Goal: Task Accomplishment & Management: Complete application form

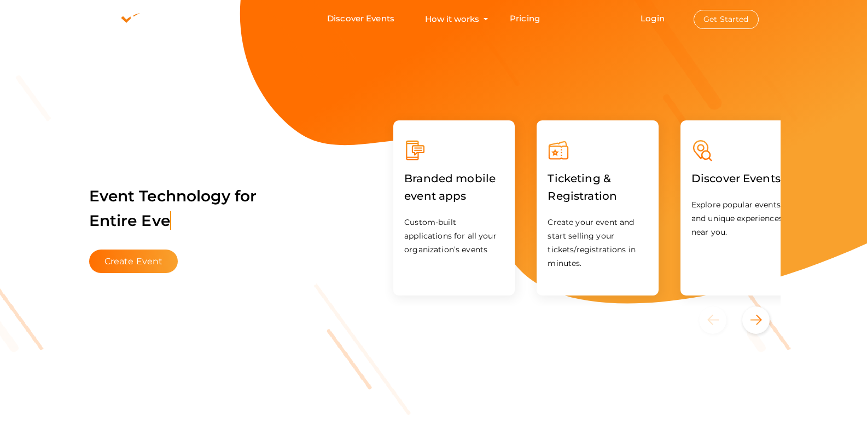
click at [752, 20] on button "Get Started" at bounding box center [726, 19] width 65 height 19
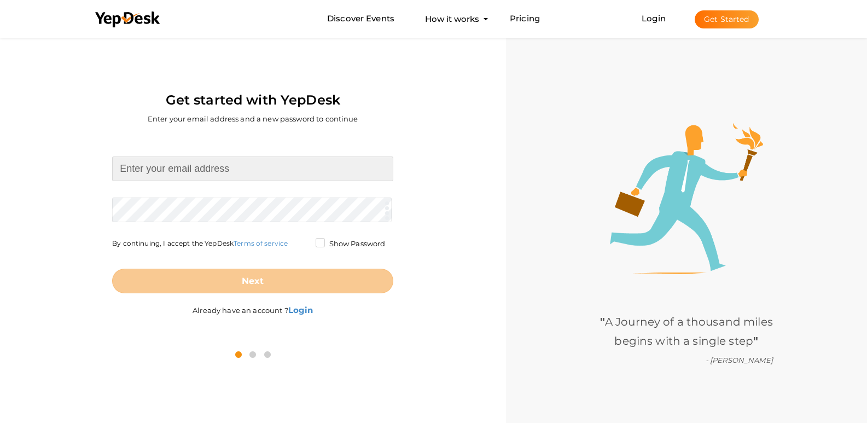
click at [229, 169] on input at bounding box center [252, 168] width 281 height 25
type input "[EMAIL_ADDRESS][DOMAIN_NAME]"
click at [217, 209] on form "swatisinghmathura@gmail.com Required. Invalid email. Checking You already have …" at bounding box center [252, 224] width 281 height 137
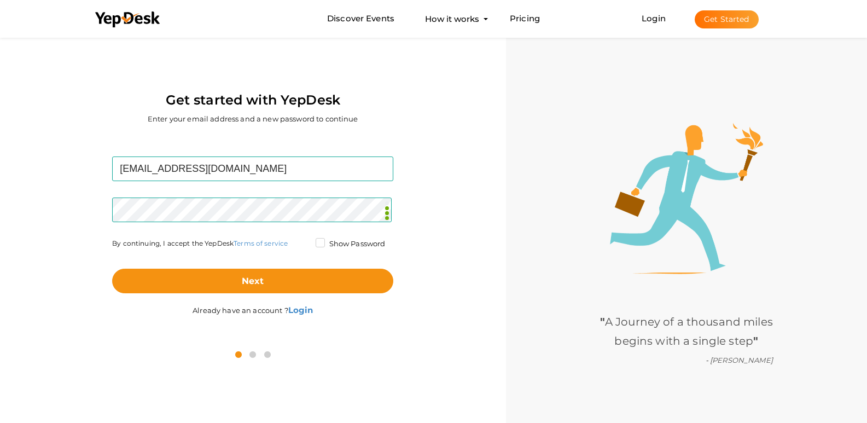
drag, startPoint x: 313, startPoint y: 246, endPoint x: 304, endPoint y: 250, distance: 10.8
click at [313, 246] on div "Show Password" at bounding box center [352, 246] width 84 height 14
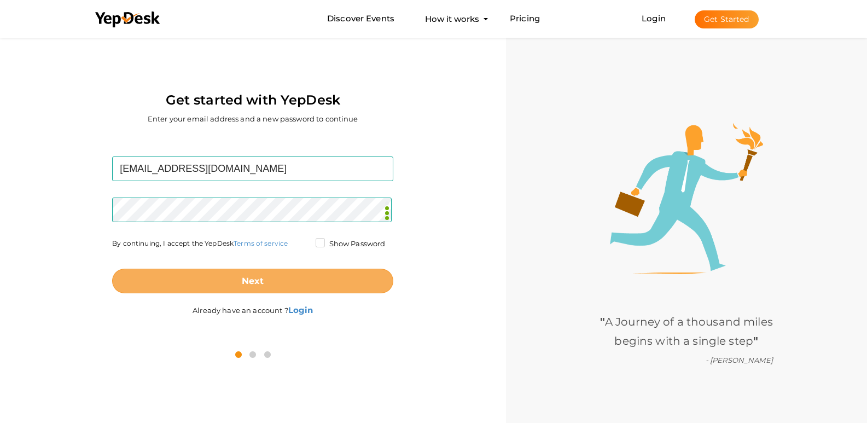
click at [241, 292] on button "Next" at bounding box center [252, 281] width 281 height 25
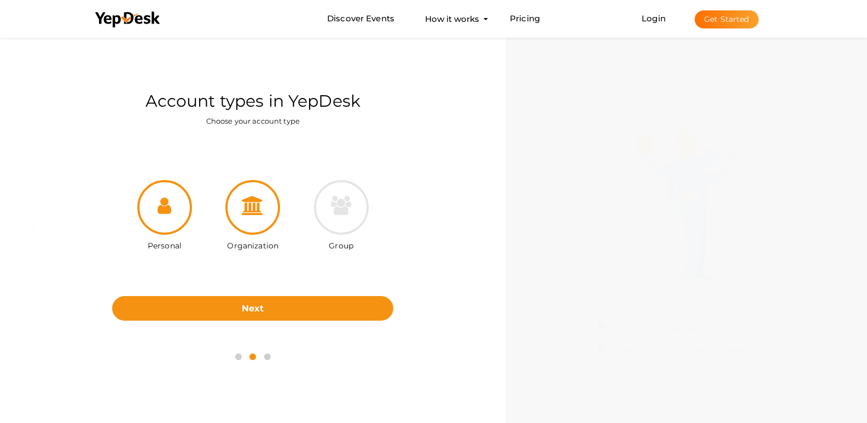
click at [259, 220] on div at bounding box center [252, 207] width 55 height 55
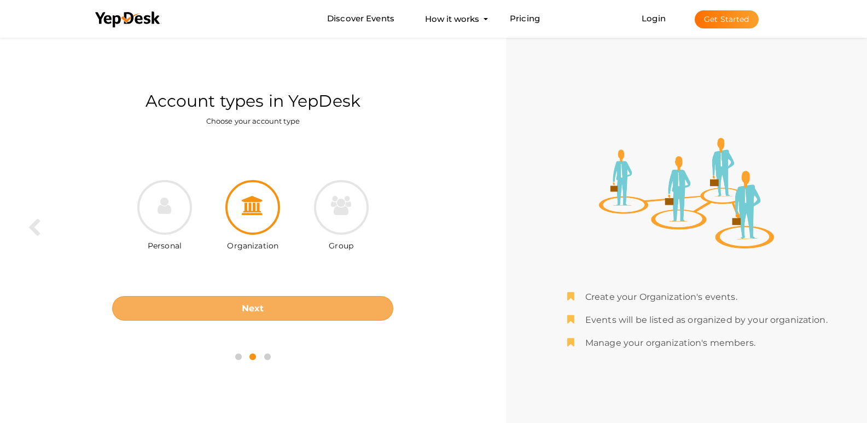
click at [275, 316] on button "Next" at bounding box center [252, 308] width 281 height 25
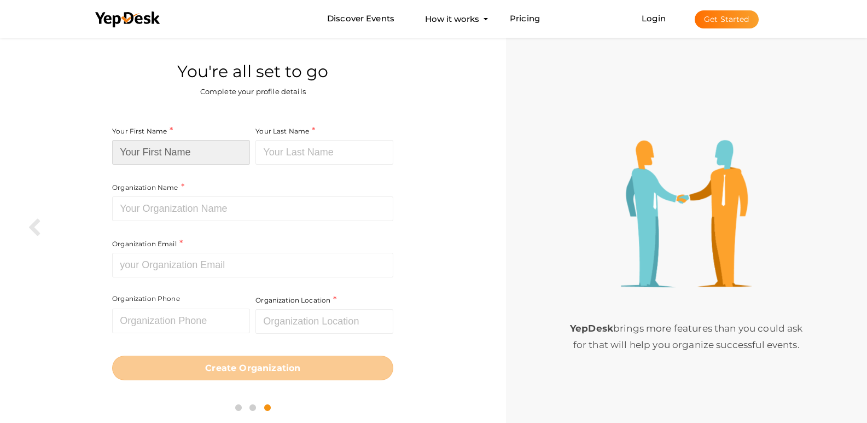
click at [176, 149] on input at bounding box center [181, 152] width 138 height 25
type input "swati"
click at [345, 163] on div "Your Last Name Required. Must contain letters only. Must be between 1 and 20 ch…" at bounding box center [323, 153] width 141 height 56
click at [346, 159] on input at bounding box center [324, 152] width 138 height 25
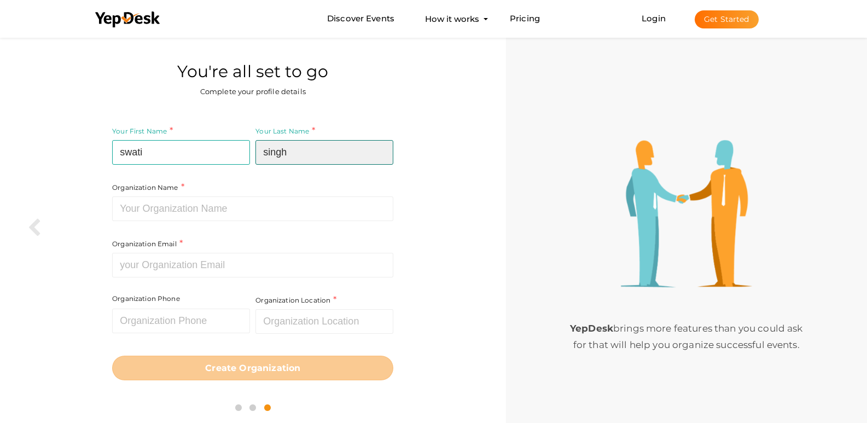
type input "singh"
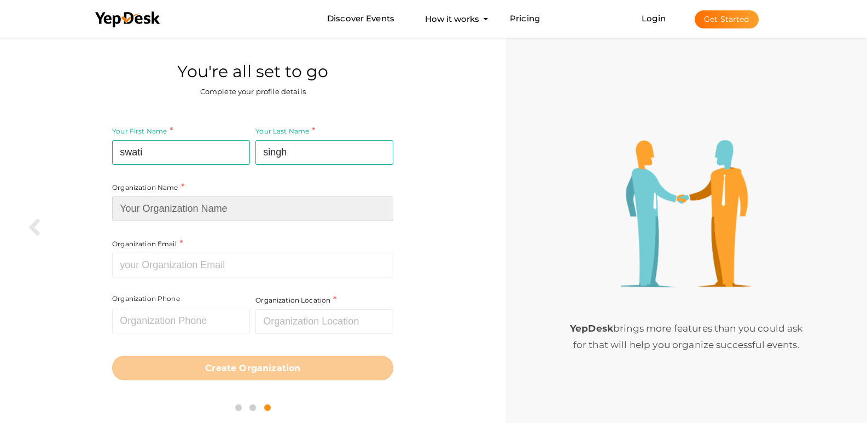
click at [239, 216] on input at bounding box center [252, 208] width 281 height 25
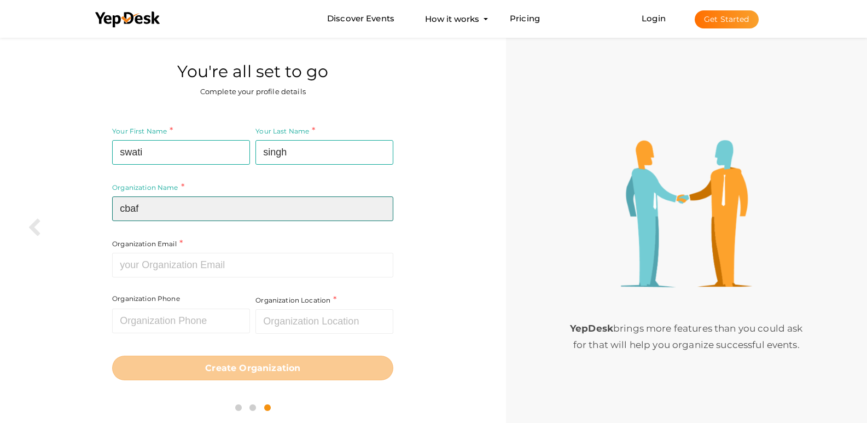
type input "cbaf"
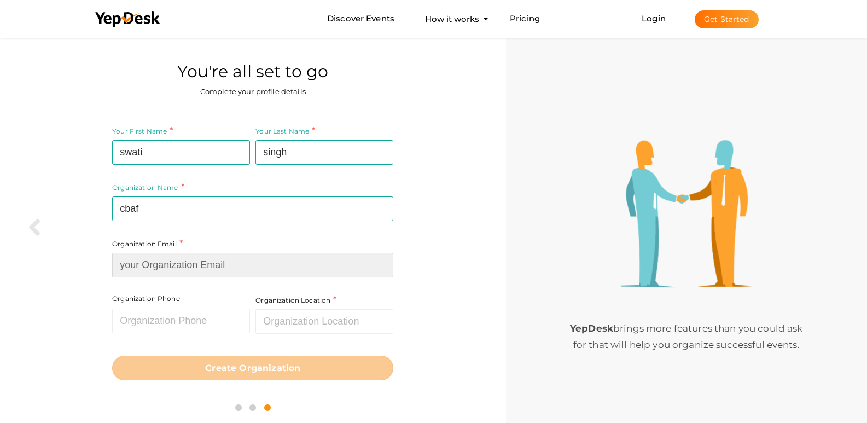
click at [205, 271] on input at bounding box center [252, 265] width 281 height 25
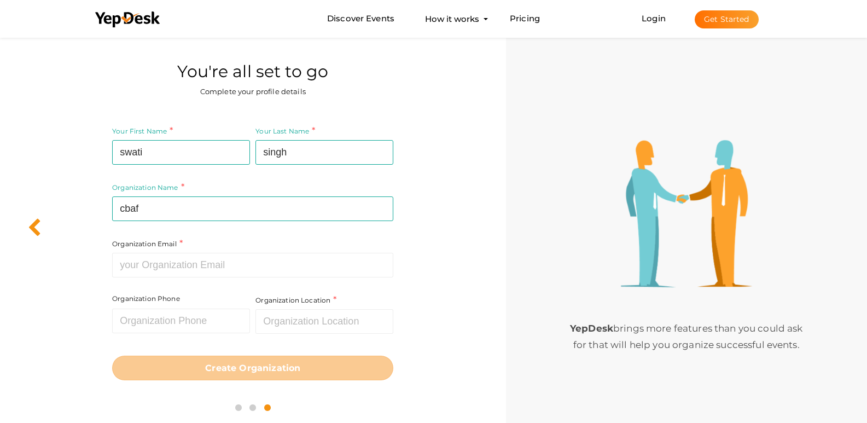
click at [34, 226] on icon at bounding box center [34, 227] width 14 height 19
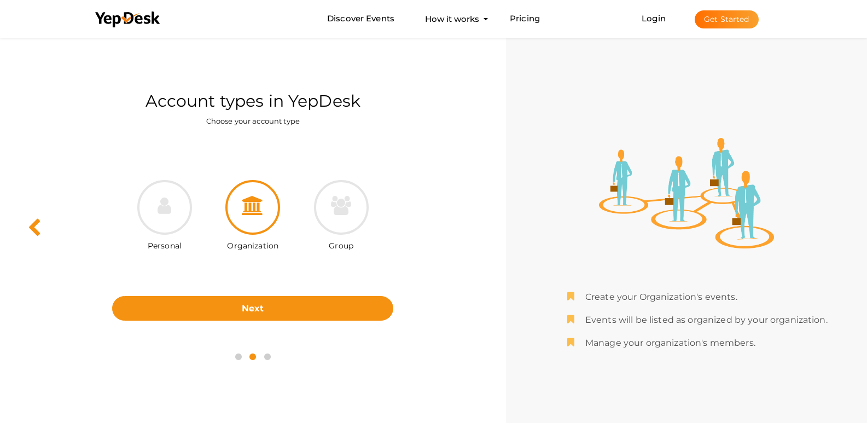
click at [36, 225] on icon at bounding box center [34, 227] width 14 height 19
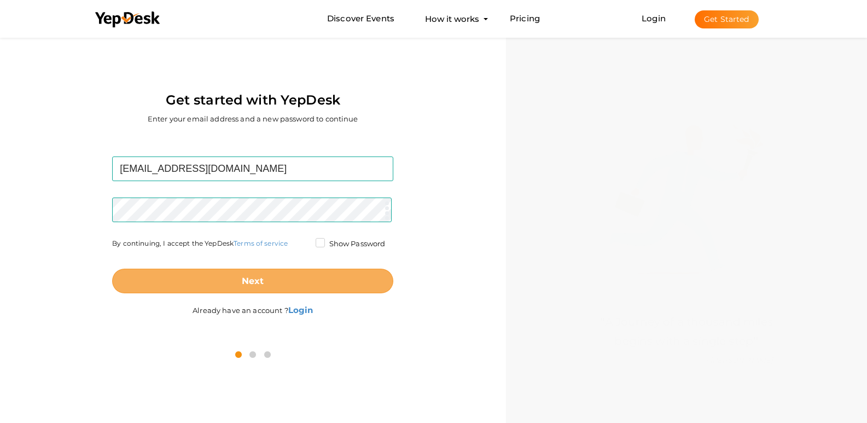
click at [251, 274] on button "Next" at bounding box center [252, 281] width 281 height 25
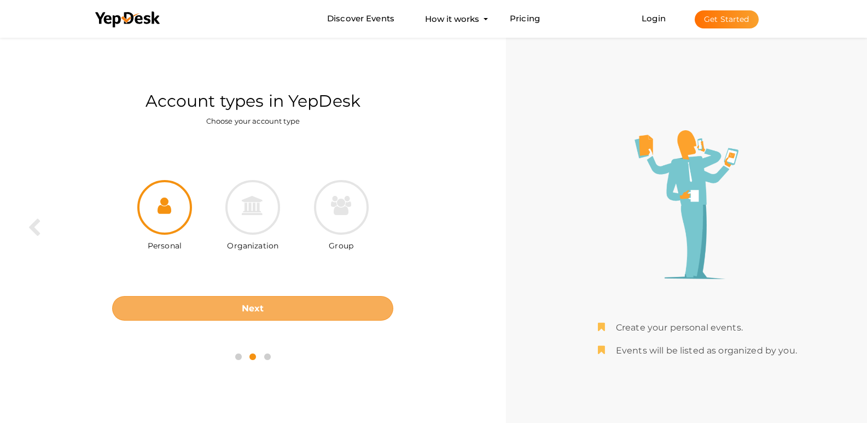
click at [248, 305] on b "Next" at bounding box center [253, 308] width 22 height 10
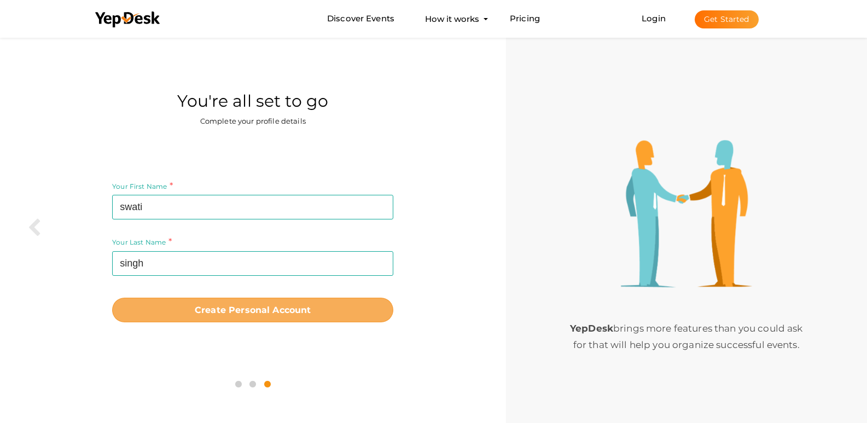
click at [247, 300] on button "Create Personal Account" at bounding box center [252, 310] width 281 height 25
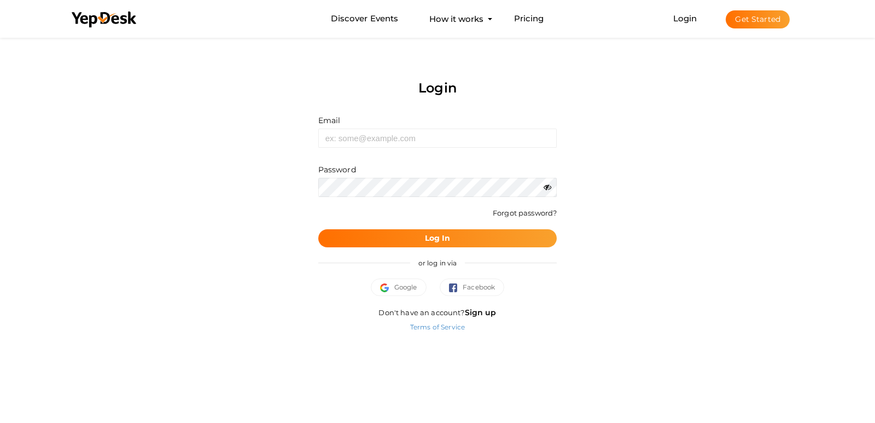
click at [395, 150] on form "Email Invalid email. Password Wrong Credentials Forgot password? Log In" at bounding box center [437, 181] width 239 height 132
click at [414, 137] on input "text" at bounding box center [437, 138] width 239 height 19
type input "[EMAIL_ADDRESS][DOMAIN_NAME]"
click at [429, 233] on b "Log In" at bounding box center [438, 238] width 26 height 10
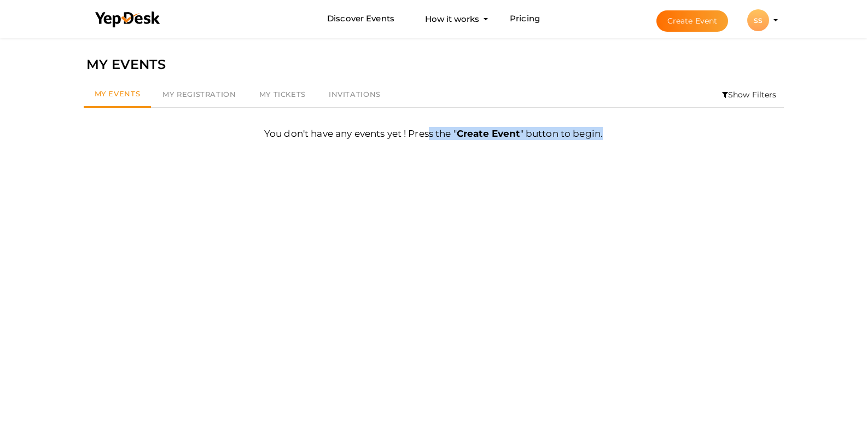
drag, startPoint x: 432, startPoint y: 129, endPoint x: 438, endPoint y: 131, distance: 6.9
click at [433, 129] on div "You don't have any events yet ! Press the " Create Event " button to begin. Fir…" at bounding box center [434, 129] width 700 height 43
click at [473, 135] on b "Create Event" at bounding box center [488, 133] width 63 height 11
click at [457, 160] on div "Filter MY EVENTS My Events My Registration My Tickets Invitations Show Filters …" at bounding box center [433, 246] width 711 height 423
click at [697, 20] on button "Create Event" at bounding box center [692, 20] width 72 height 21
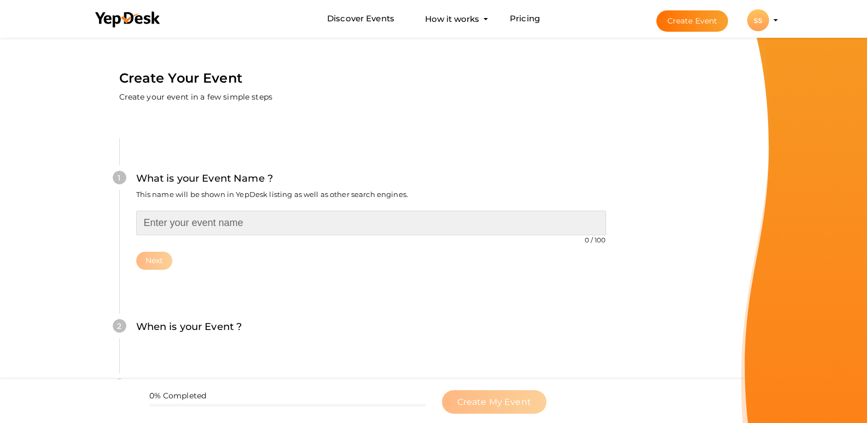
click at [254, 214] on input "text" at bounding box center [371, 223] width 470 height 25
paste input "Top 5 Female Katha Vachak of India – Pillars of Devotion and Wisdom"
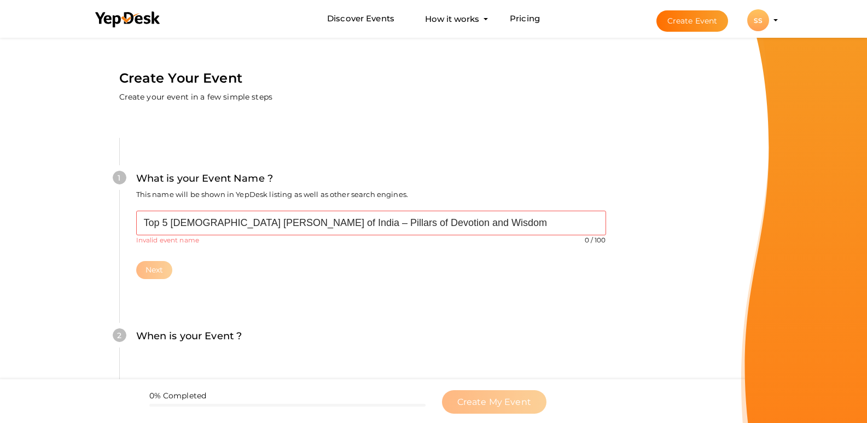
click at [254, 261] on div "Next" at bounding box center [371, 270] width 470 height 18
click at [0, 253] on form "Create Your Event Create your event in a few simple steps 1 What is your Event …" at bounding box center [370, 380] width 741 height 691
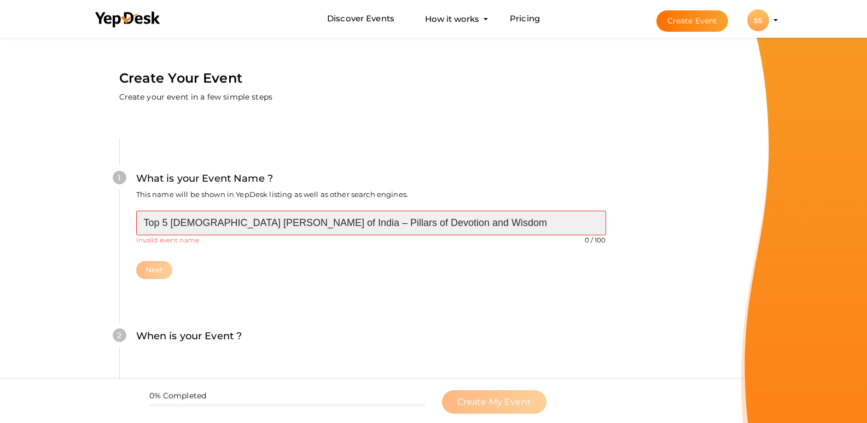
click at [312, 222] on input "Top 5 Female Katha Vachak of India – Pillars of Devotion and Wisdom" at bounding box center [371, 223] width 470 height 25
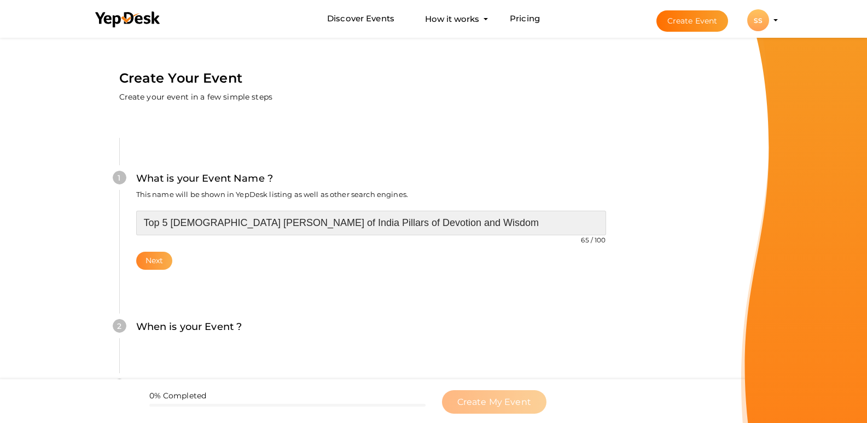
type input "Top 5 [DEMOGRAPHIC_DATA] [PERSON_NAME] of India Pillars of Devotion and Wisdom"
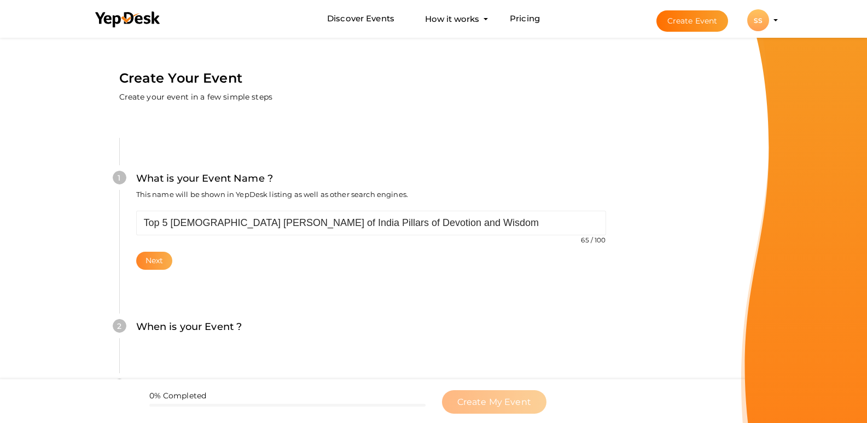
click at [150, 257] on button "Next" at bounding box center [154, 261] width 37 height 18
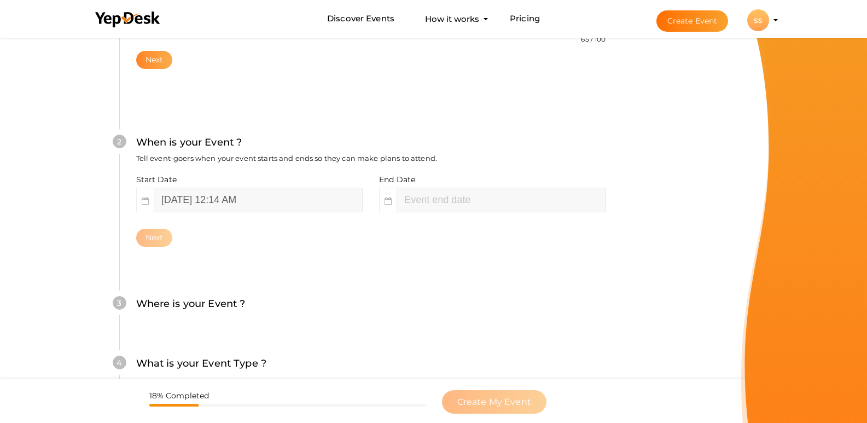
scroll to position [216, 0]
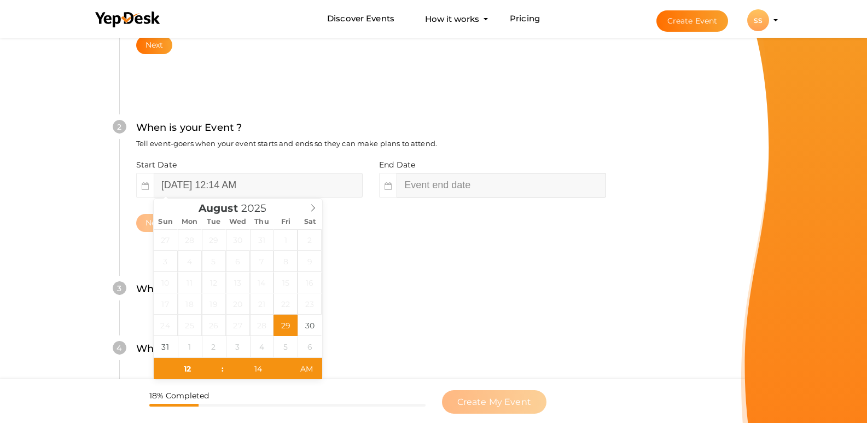
type input "02"
type input "14"
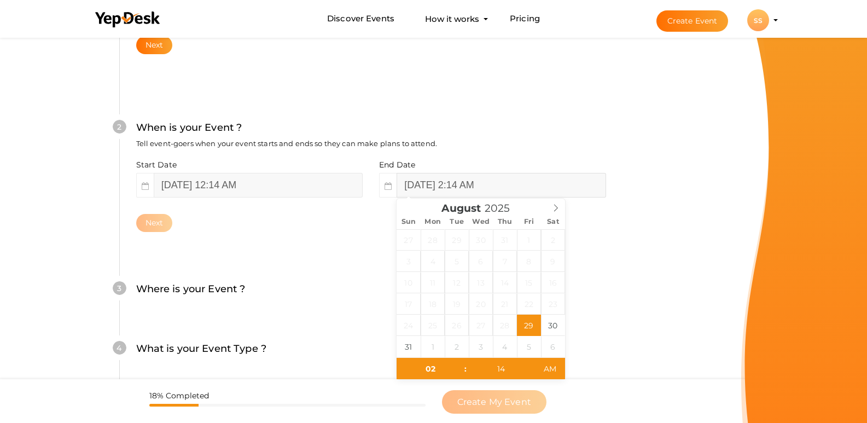
click at [457, 188] on input "August 29, 2025 2:14 AM" at bounding box center [501, 185] width 209 height 25
click at [553, 210] on icon at bounding box center [556, 208] width 8 height 8
type input "[DATE] 2:14 AM"
click at [305, 253] on div "2 When is your Event ? Tell event-goers when your event starts and ends so they…" at bounding box center [370, 176] width 503 height 178
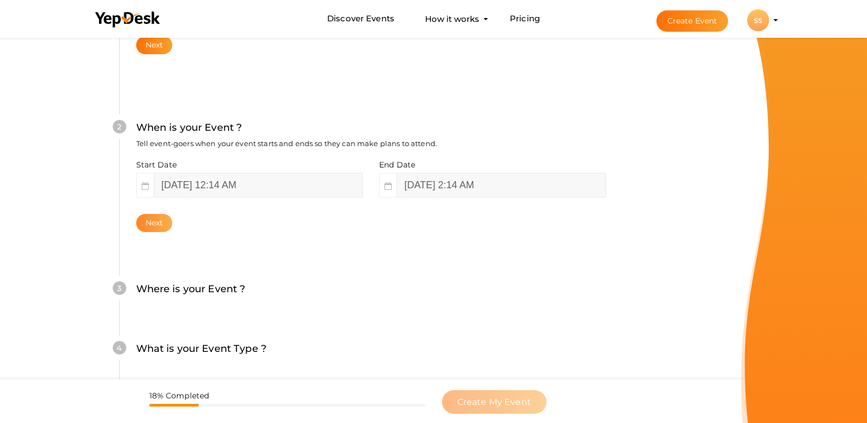
click at [139, 219] on button "Next" at bounding box center [154, 223] width 37 height 18
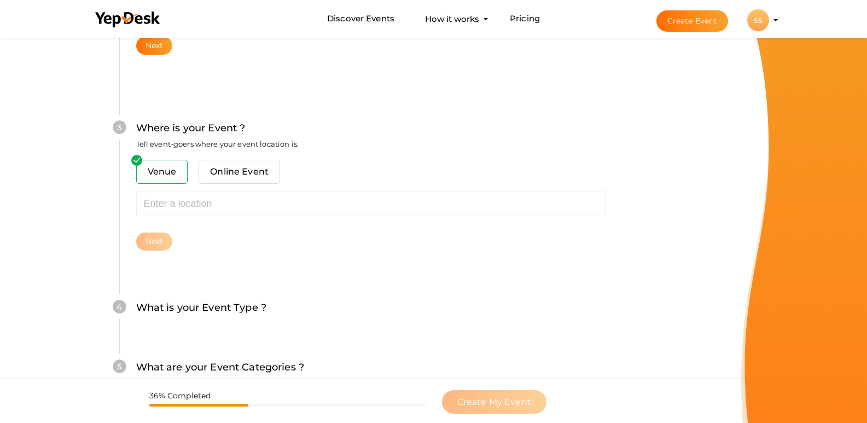
scroll to position [393, 0]
click at [207, 173] on span "Online Event" at bounding box center [240, 171] width 82 height 24
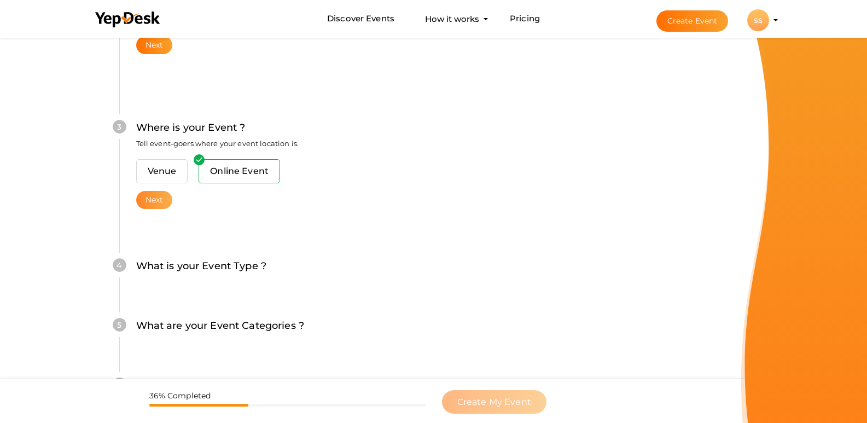
click at [156, 203] on button "Next" at bounding box center [154, 200] width 37 height 18
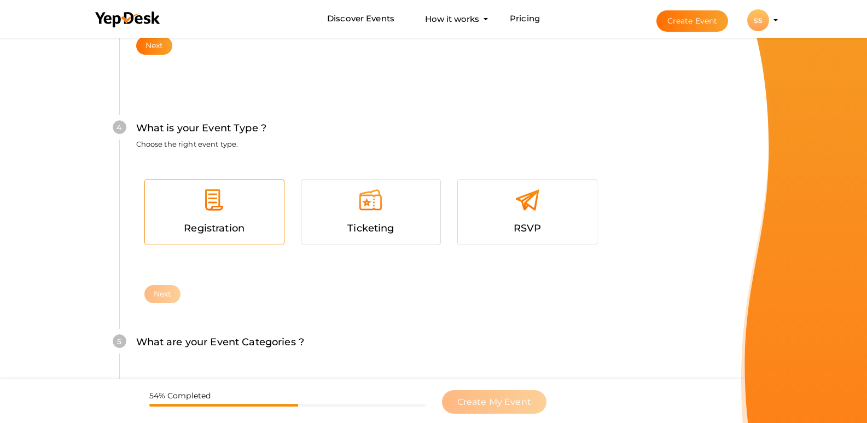
scroll to position [548, 0]
click at [243, 216] on div at bounding box center [214, 203] width 123 height 33
click at [167, 295] on button "Next" at bounding box center [162, 293] width 37 height 18
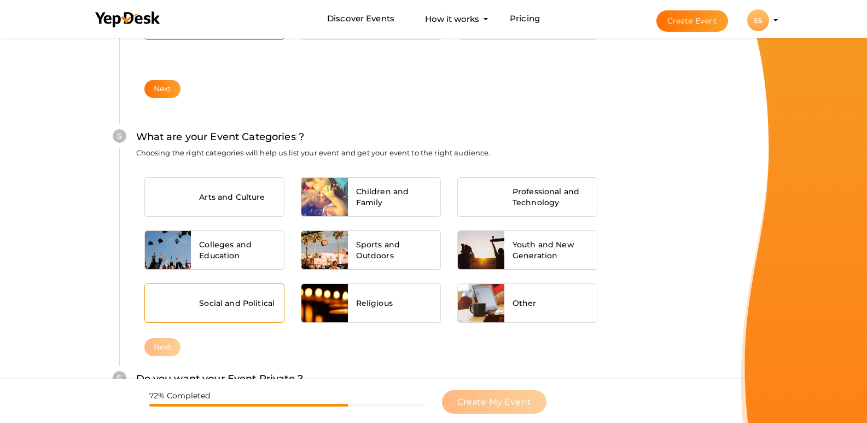
scroll to position [778, 0]
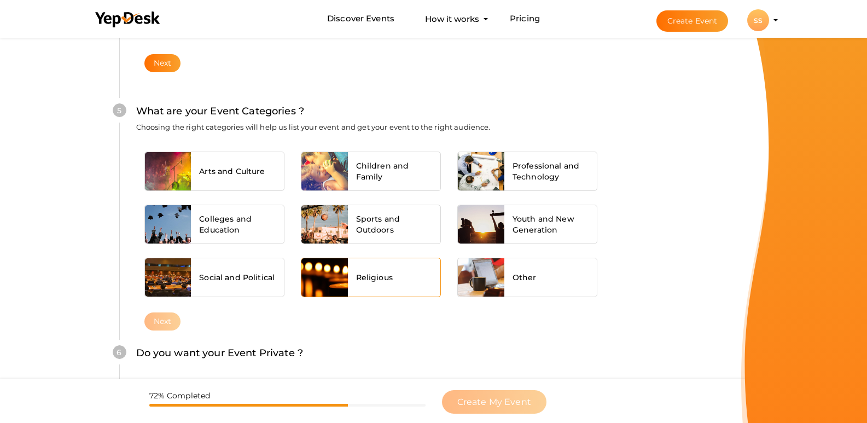
click at [372, 278] on span "Religious" at bounding box center [374, 277] width 37 height 11
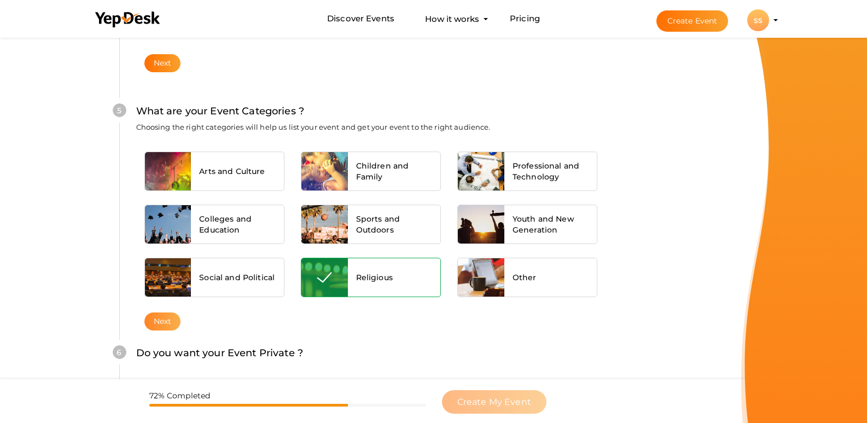
click at [167, 321] on button "Next" at bounding box center [162, 321] width 37 height 18
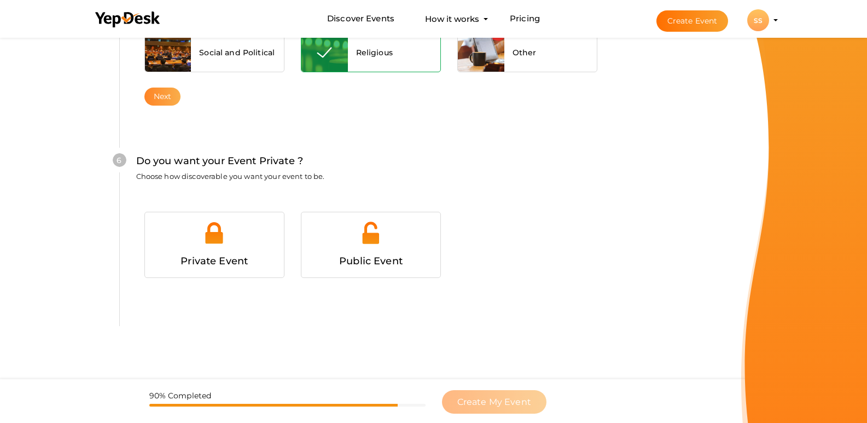
scroll to position [1020, 0]
click at [252, 249] on div at bounding box center [214, 236] width 123 height 33
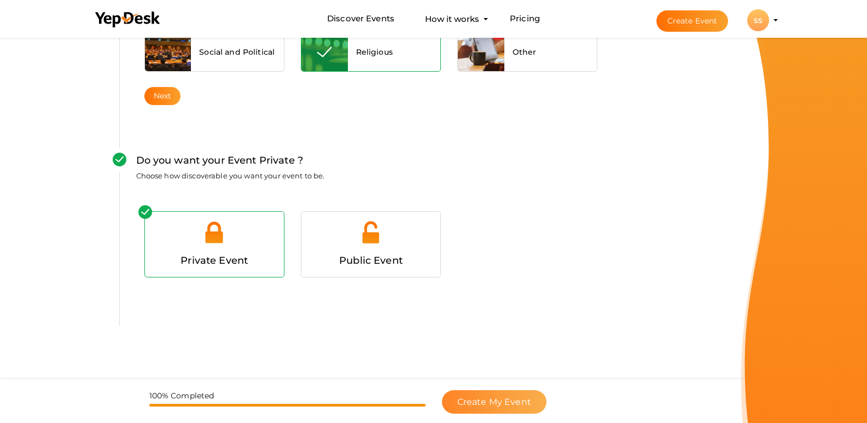
click at [526, 403] on span "Create My Event" at bounding box center [494, 402] width 74 height 10
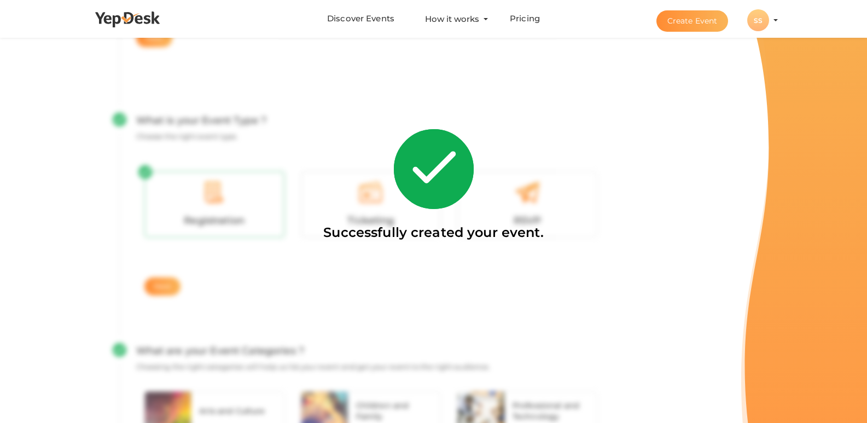
scroll to position [602, 0]
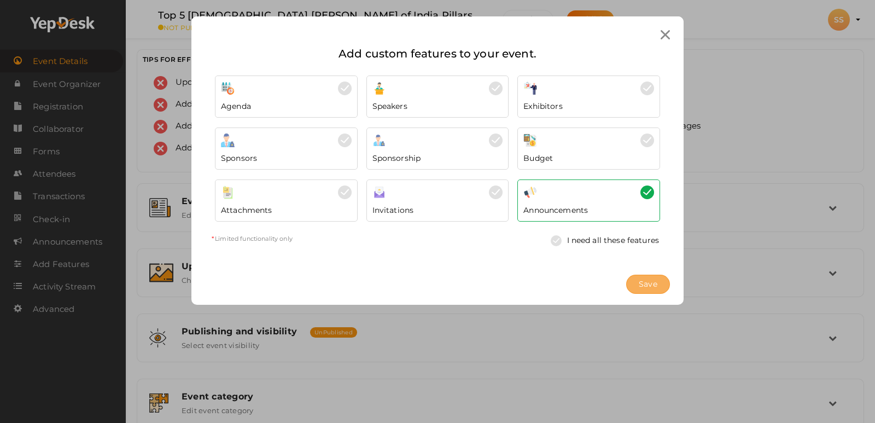
click at [646, 284] on span "Save" at bounding box center [648, 283] width 19 height 11
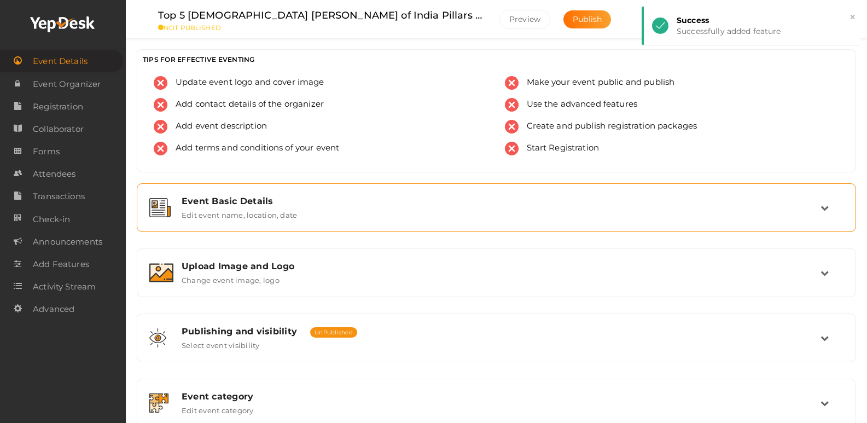
click at [439, 201] on div "Event Basic Details" at bounding box center [501, 201] width 639 height 10
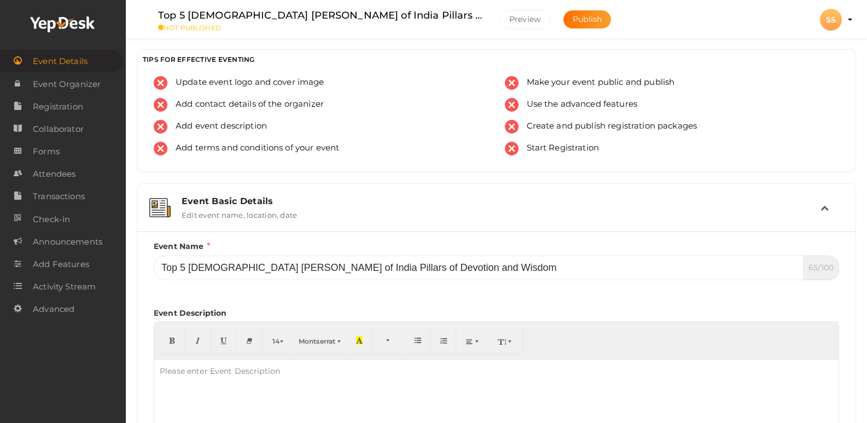
scroll to position [219, 0]
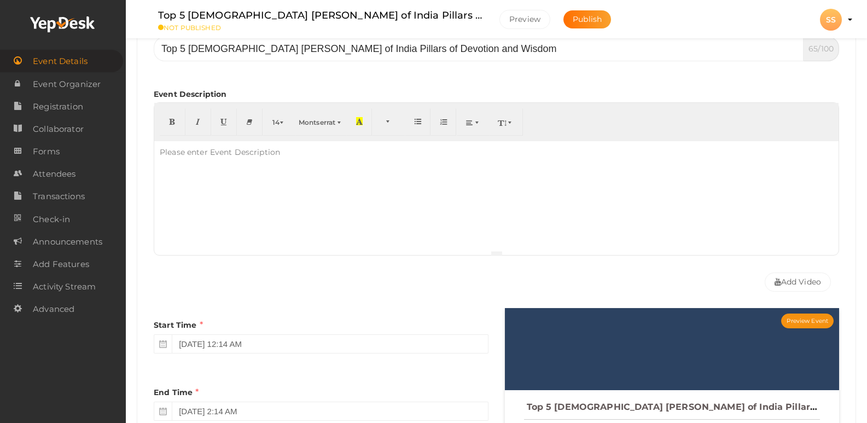
click at [306, 176] on div at bounding box center [496, 195] width 684 height 109
click at [306, 156] on p at bounding box center [496, 152] width 673 height 10
paste div
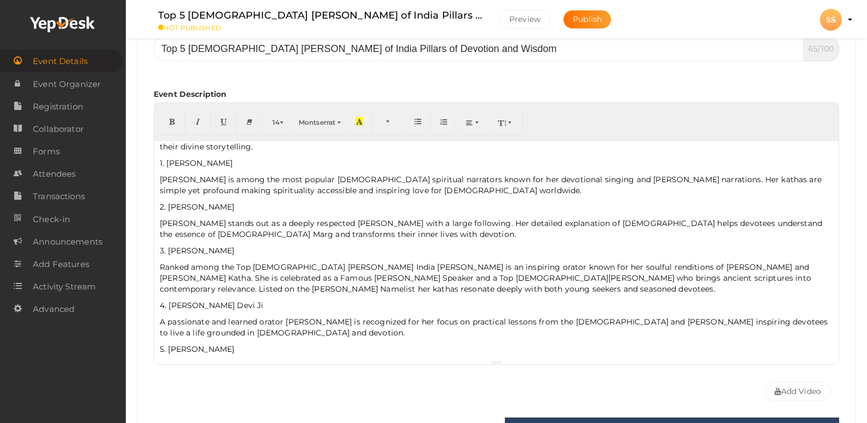
scroll to position [71, 0]
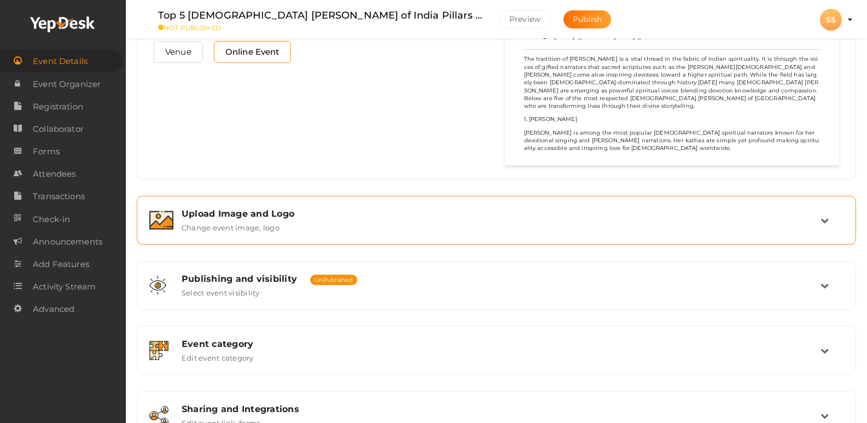
click at [292, 215] on div "Upload Image and Logo" at bounding box center [501, 213] width 639 height 10
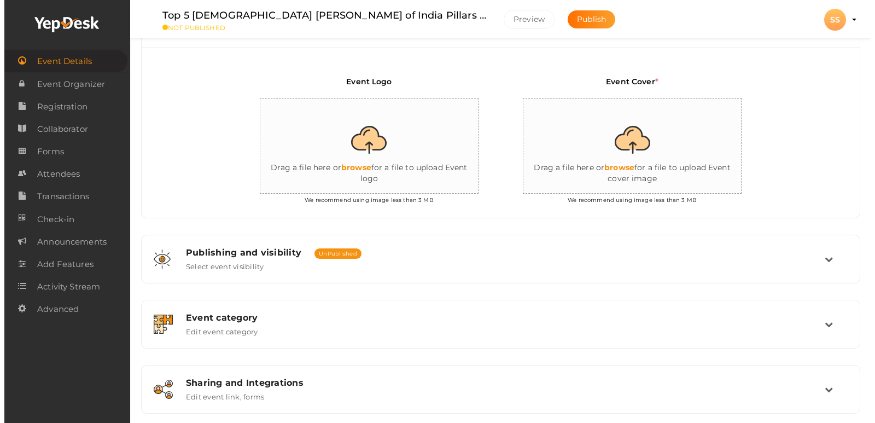
scroll to position [245, 0]
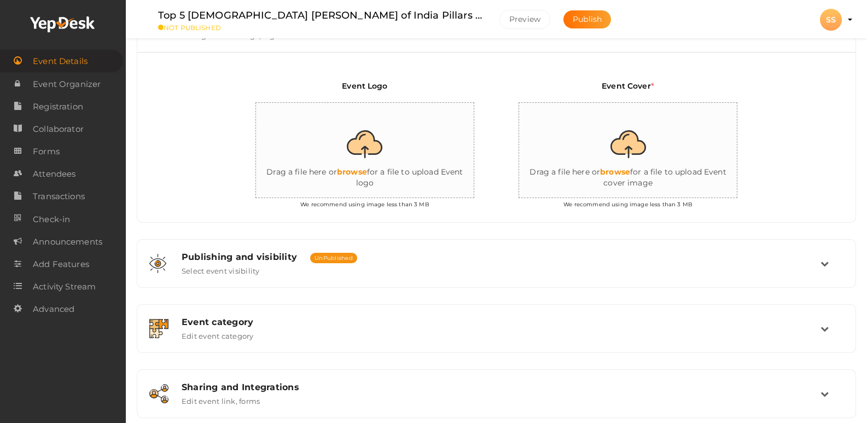
click at [372, 143] on input "file" at bounding box center [365, 151] width 219 height 96
click at [370, 153] on input "file" at bounding box center [365, 151] width 219 height 96
type input "C:\fakepath\top 5 katha vachak in india.jpg"
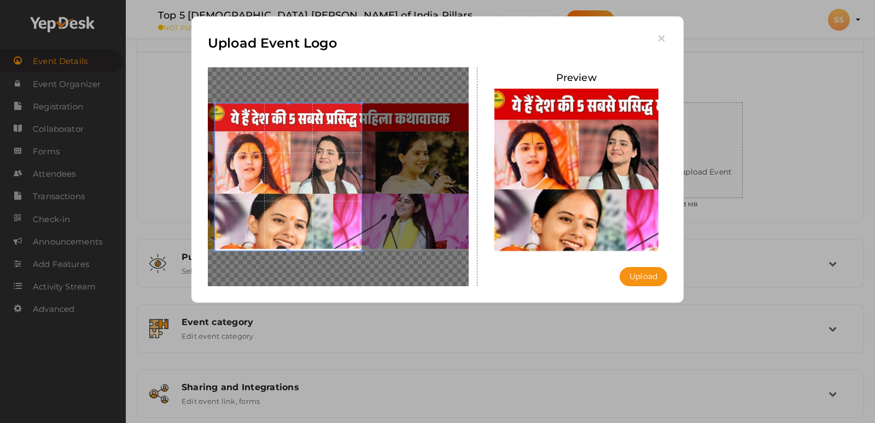
drag, startPoint x: 305, startPoint y: 168, endPoint x: 240, endPoint y: 155, distance: 65.9
click at [240, 155] on span at bounding box center [288, 176] width 147 height 147
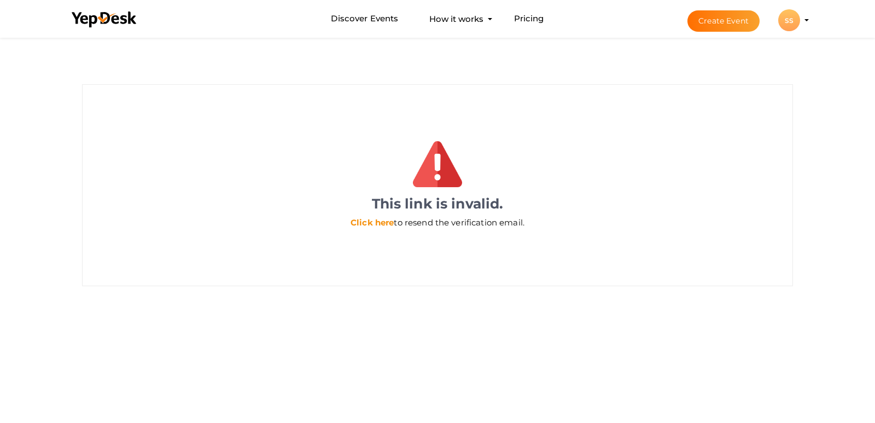
click at [384, 222] on link "Click here" at bounding box center [372, 222] width 43 height 10
click at [799, 19] on div "SS" at bounding box center [789, 20] width 22 height 22
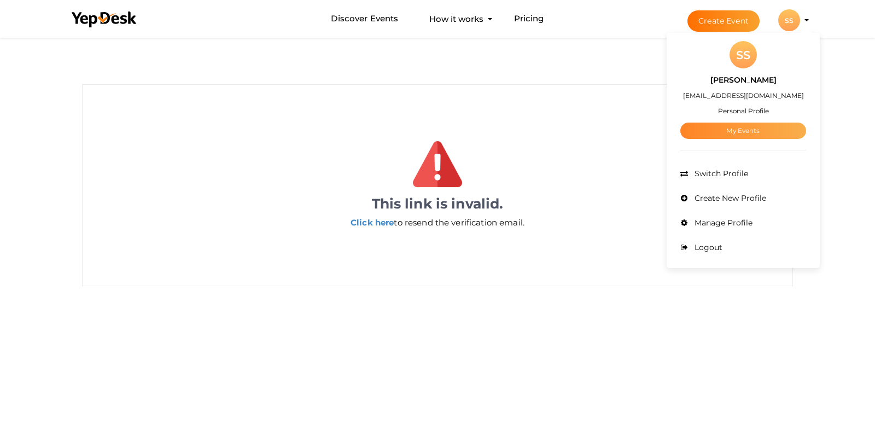
click at [737, 126] on link "My Events" at bounding box center [744, 131] width 126 height 16
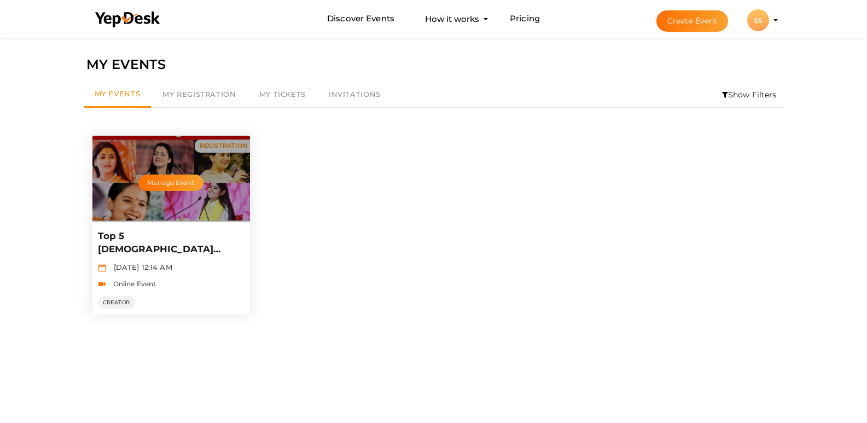
click at [152, 236] on p "Top 5 Female Katha Vachak of India Pillars of Devotion and Wisdom" at bounding box center [170, 243] width 144 height 26
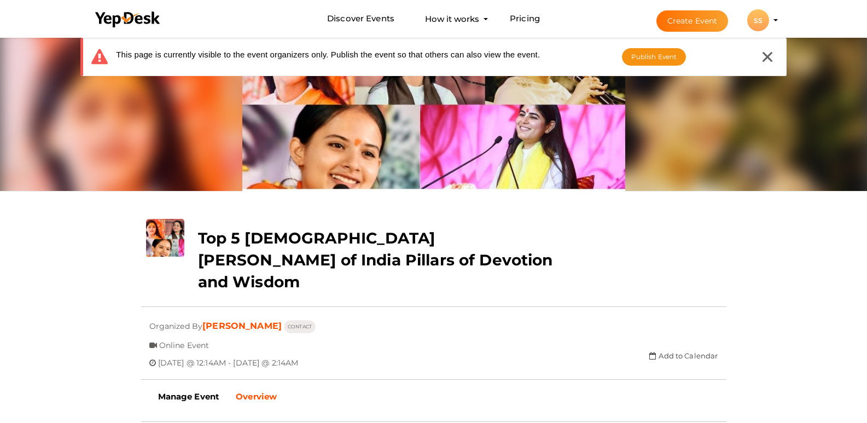
scroll to position [35, 0]
click at [772, 19] on button "SS SS [PERSON_NAME] [EMAIL_ADDRESS][DOMAIN_NAME] Personal Profile My Events Adm…" at bounding box center [758, 20] width 28 height 23
click at [781, 18] on li "Create Event SS SS swati singh swatisinghmathura@gmail.com Personal Profile My …" at bounding box center [708, 20] width 146 height 39
click at [768, 59] on icon at bounding box center [768, 57] width 10 height 10
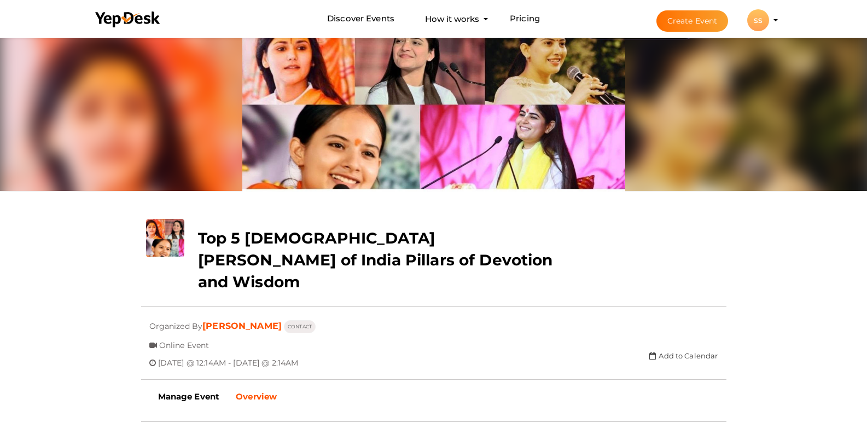
click at [769, 19] on profile-pic "SS" at bounding box center [758, 20] width 22 height 8
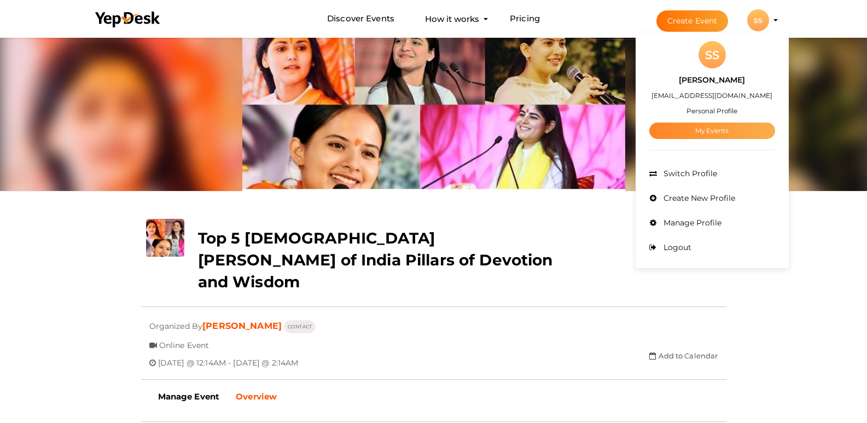
click at [755, 125] on link "My Events" at bounding box center [712, 131] width 126 height 16
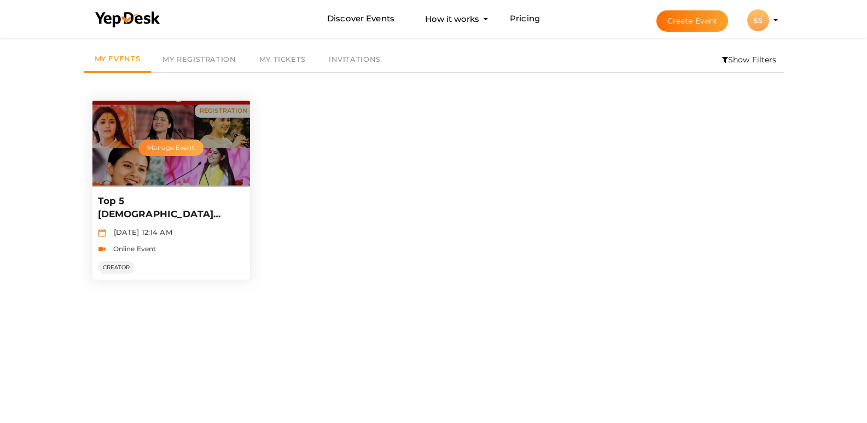
click at [152, 144] on button "Manage Event" at bounding box center [170, 147] width 65 height 16
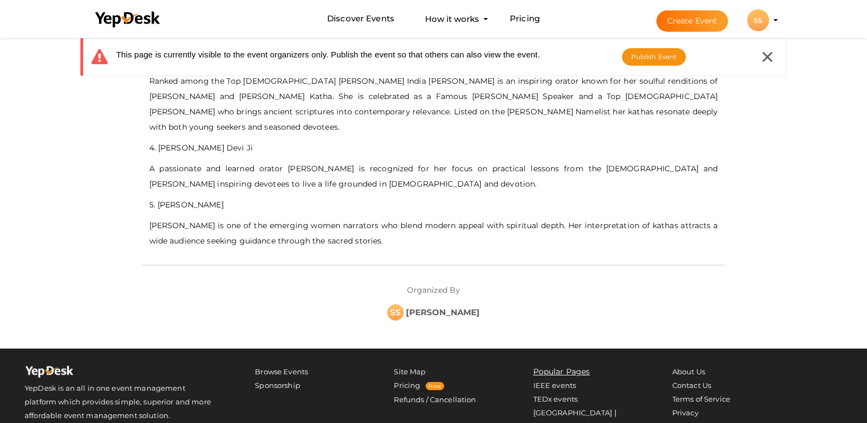
scroll to position [668, 0]
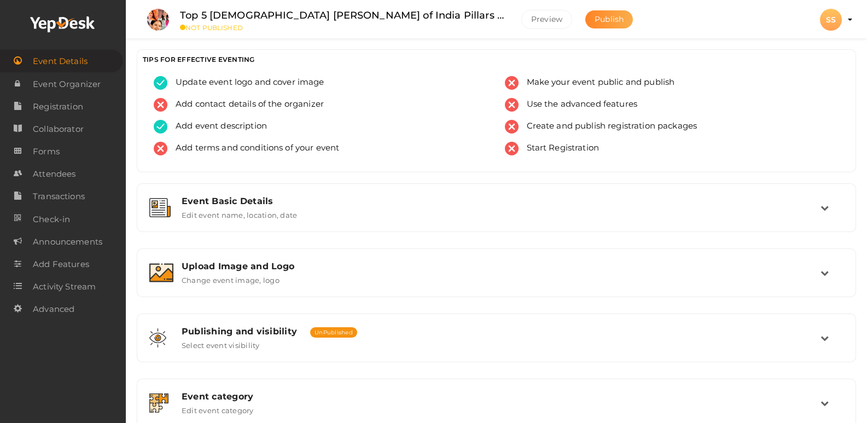
click at [614, 13] on button "Publish" at bounding box center [609, 19] width 48 height 18
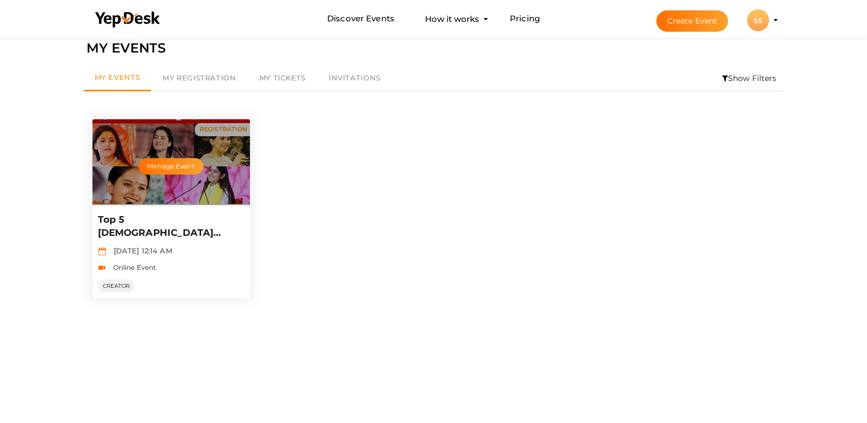
scroll to position [35, 0]
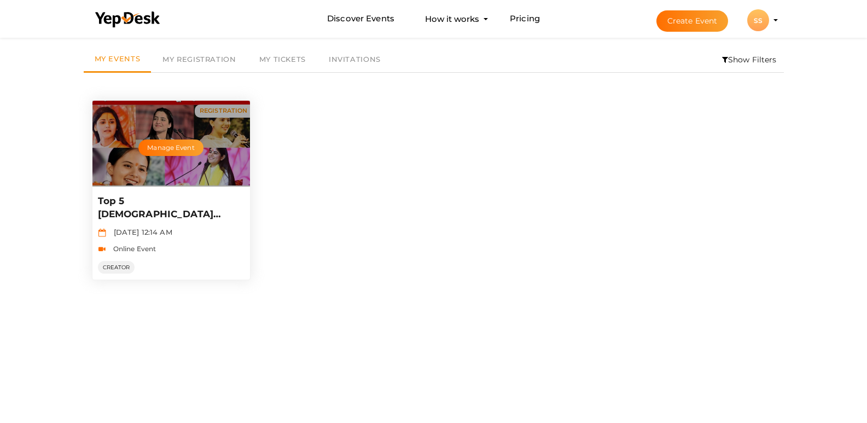
click at [160, 205] on p "Top 5 [DEMOGRAPHIC_DATA] [PERSON_NAME] of India Pillars of Devotion and Wisdom" at bounding box center [170, 208] width 144 height 26
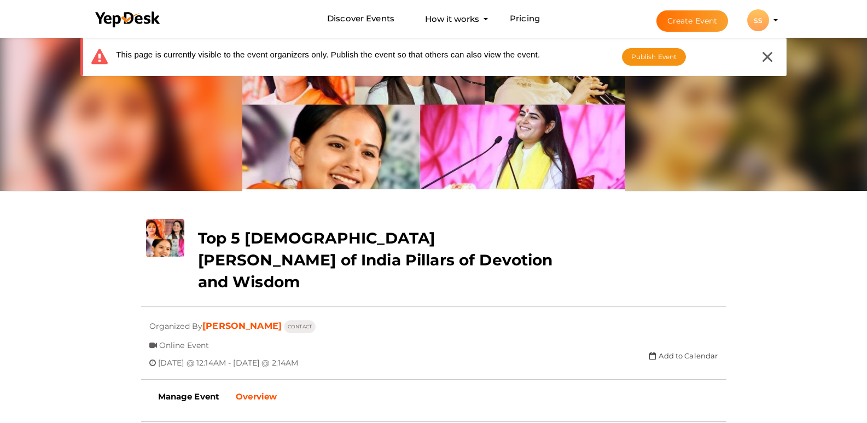
scroll to position [35, 0]
click at [666, 56] on span "Publish Event" at bounding box center [654, 57] width 46 height 8
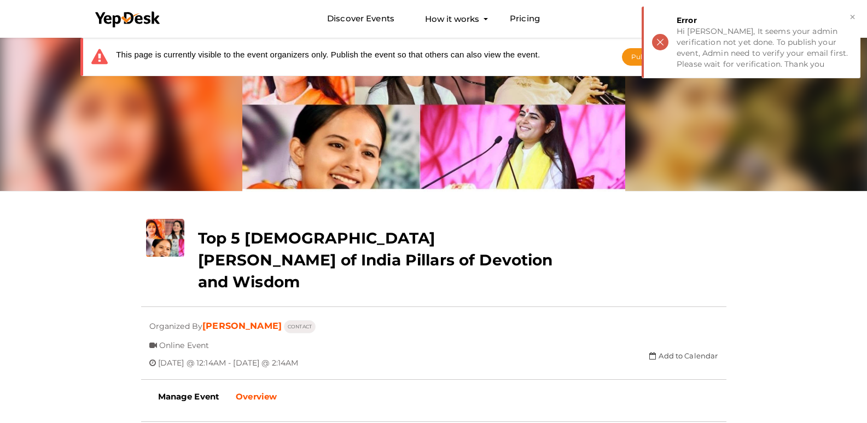
click at [584, 67] on div "This page is currently visible to the event organizers only. Publish the event …" at bounding box center [433, 57] width 706 height 38
click at [851, 16] on button "×" at bounding box center [852, 17] width 7 height 13
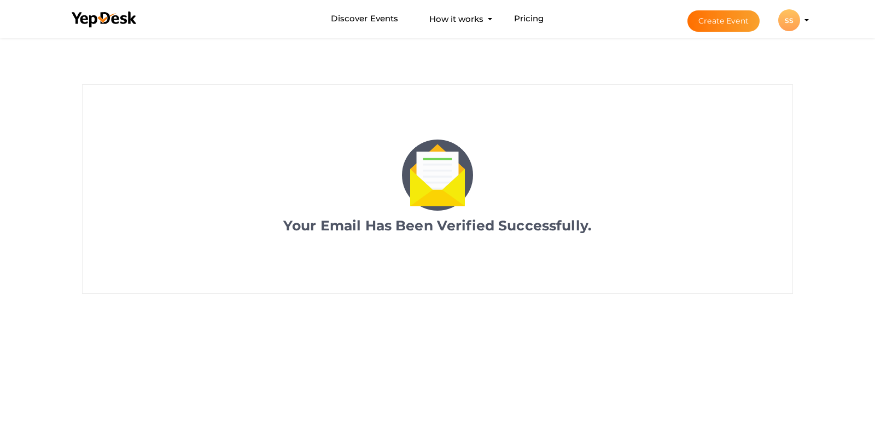
click at [470, 221] on label "Your Email Has Been Verified Successfully." at bounding box center [437, 223] width 309 height 25
click at [790, 18] on div "SS" at bounding box center [789, 20] width 22 height 22
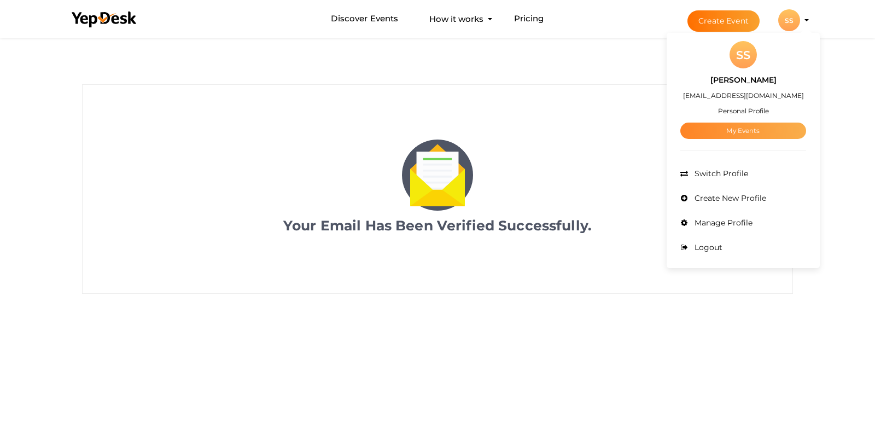
click at [722, 131] on link "My Events" at bounding box center [744, 131] width 126 height 16
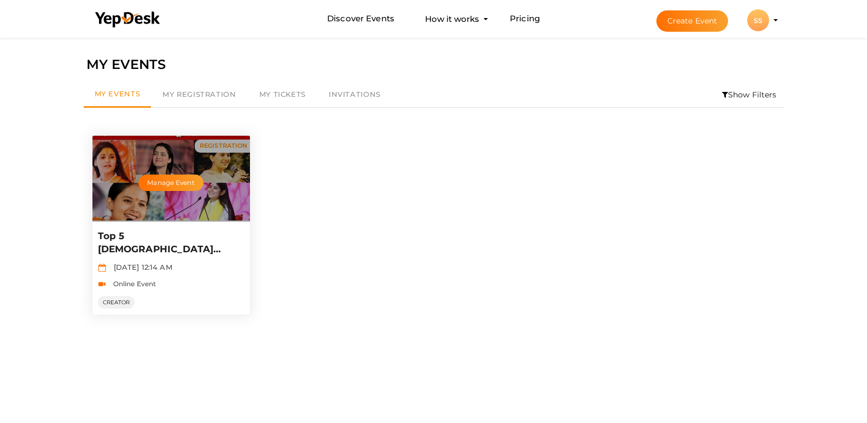
click at [155, 201] on div "Manage Event" at bounding box center [171, 179] width 158 height 86
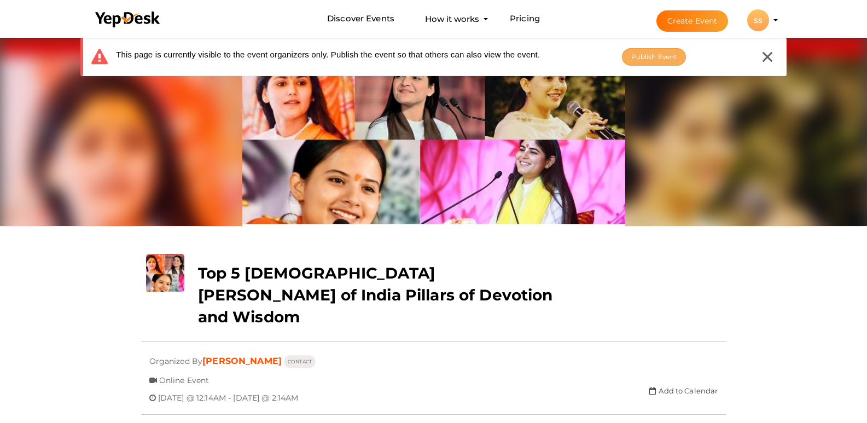
click at [648, 51] on button "Publish Event" at bounding box center [654, 57] width 65 height 18
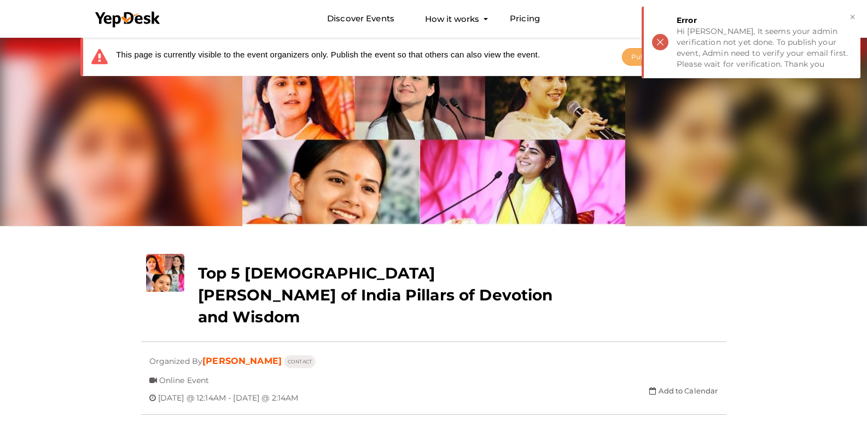
click at [635, 53] on span "Publish Event" at bounding box center [654, 57] width 46 height 8
click at [635, 53] on span "Publish Event" at bounding box center [643, 57] width 46 height 8
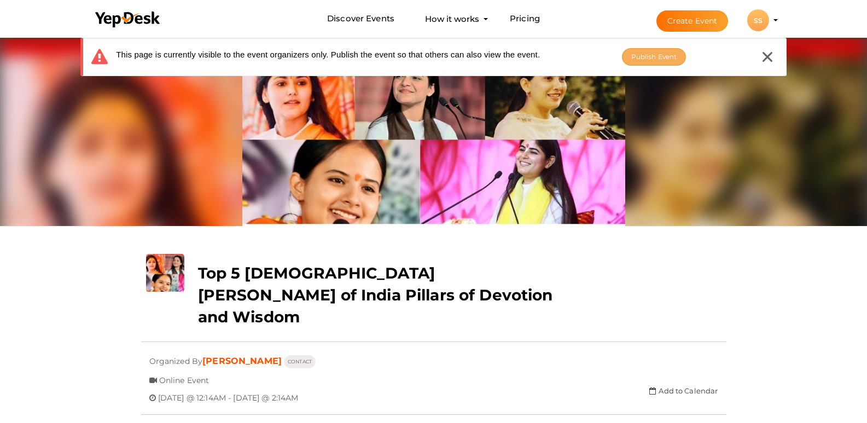
click at [661, 59] on span "Publish Event" at bounding box center [654, 57] width 46 height 8
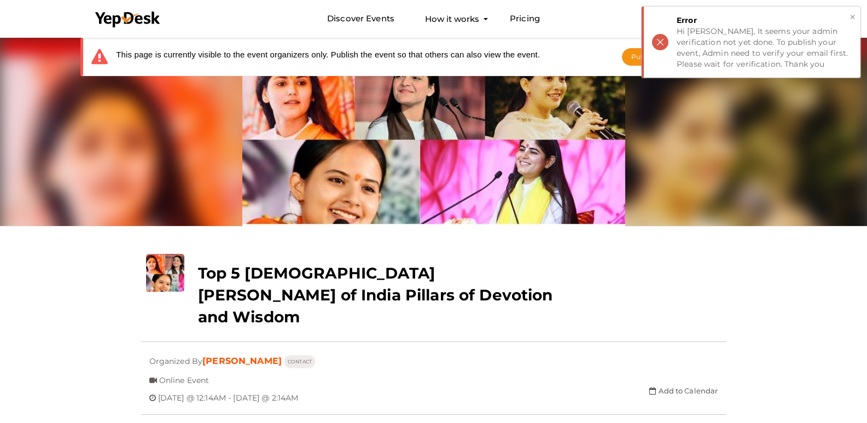
click at [726, 44] on div "Hi swati singh, It seems your admin verification not yet done. To publish your …" at bounding box center [765, 48] width 176 height 44
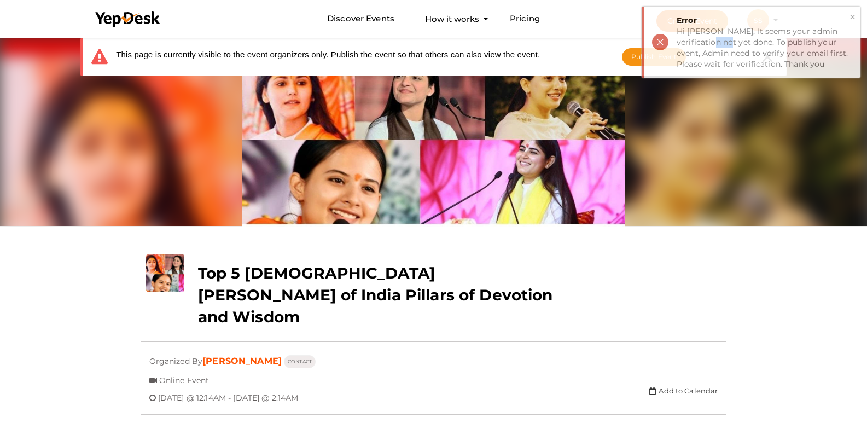
click at [726, 44] on div "Hi swati singh, It seems your admin verification not yet done. To publish your …" at bounding box center [765, 48] width 176 height 44
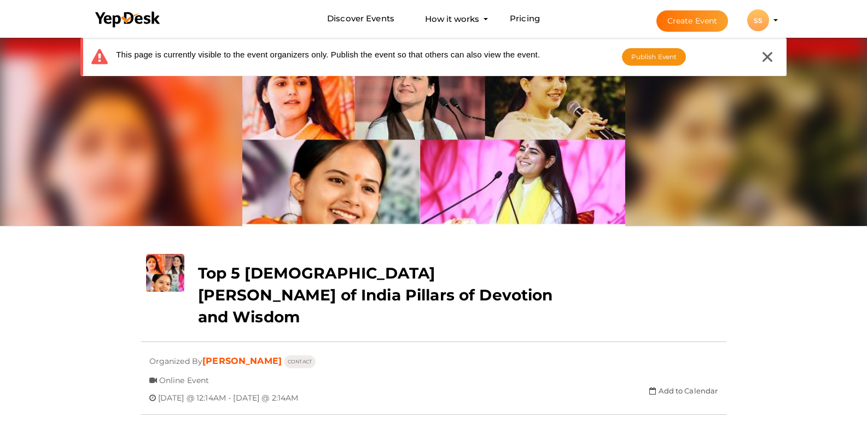
scroll to position [656, 0]
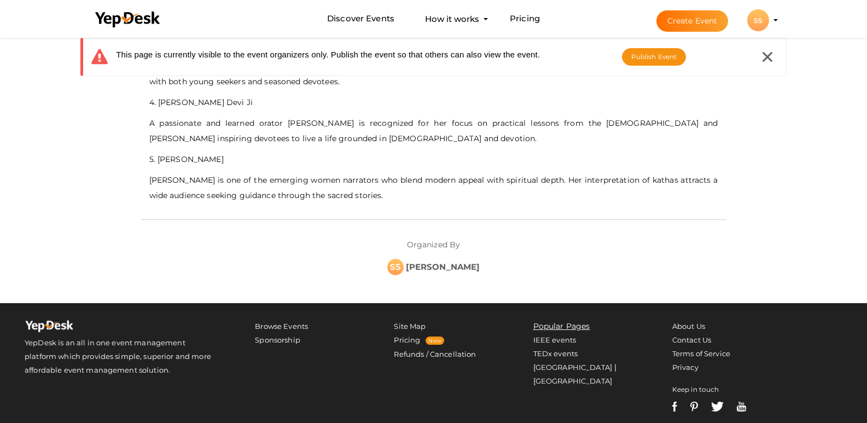
click at [769, 20] on div "SS" at bounding box center [758, 20] width 22 height 22
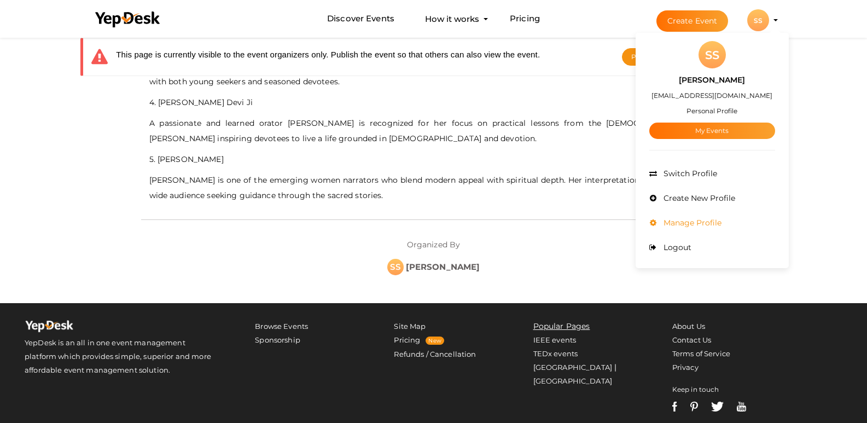
click at [722, 220] on span "Manage Profile" at bounding box center [691, 223] width 61 height 10
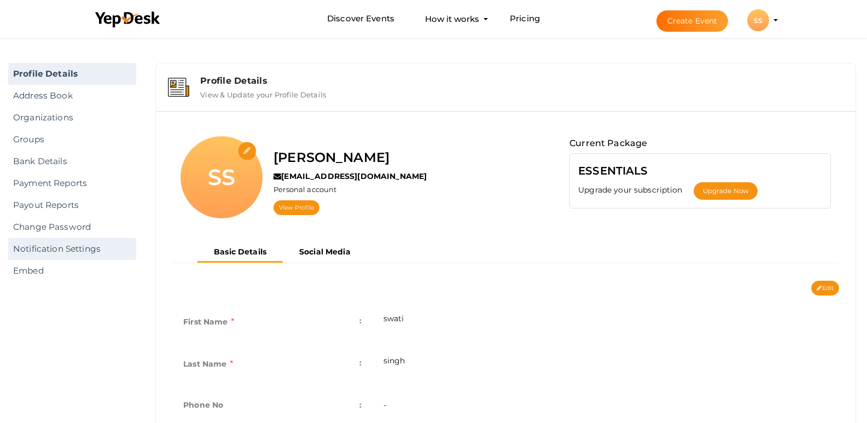
click at [83, 248] on link "Notification Settings" at bounding box center [72, 249] width 128 height 22
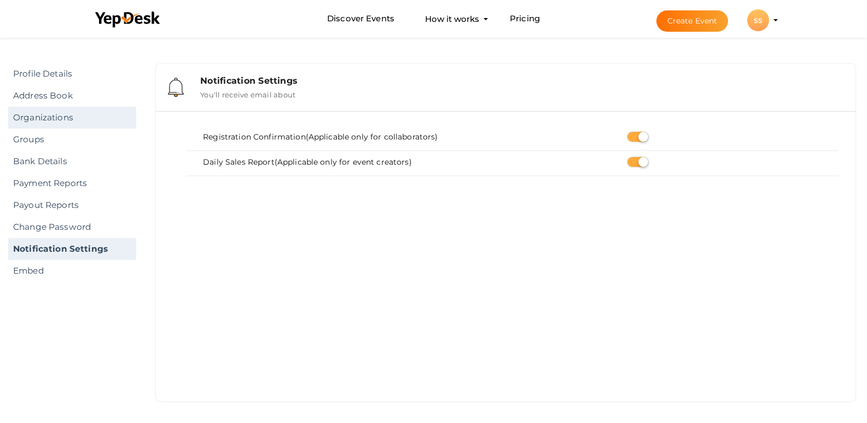
click at [54, 118] on link "Organizations" at bounding box center [72, 118] width 128 height 22
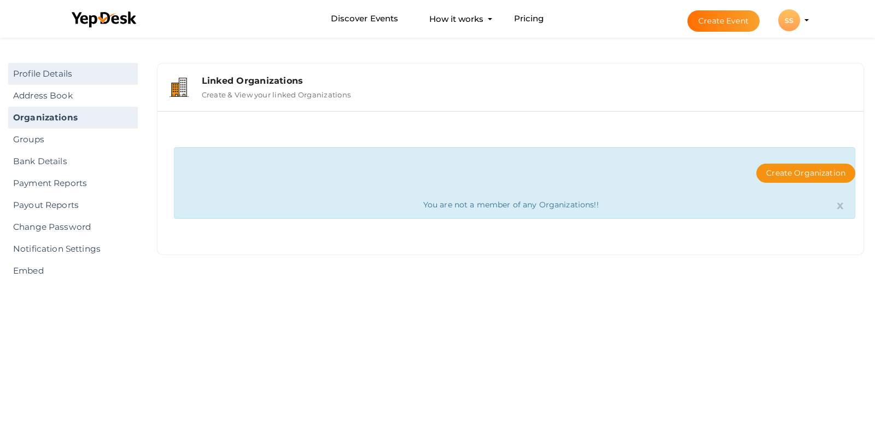
click at [73, 74] on link "Profile Details" at bounding box center [73, 74] width 130 height 22
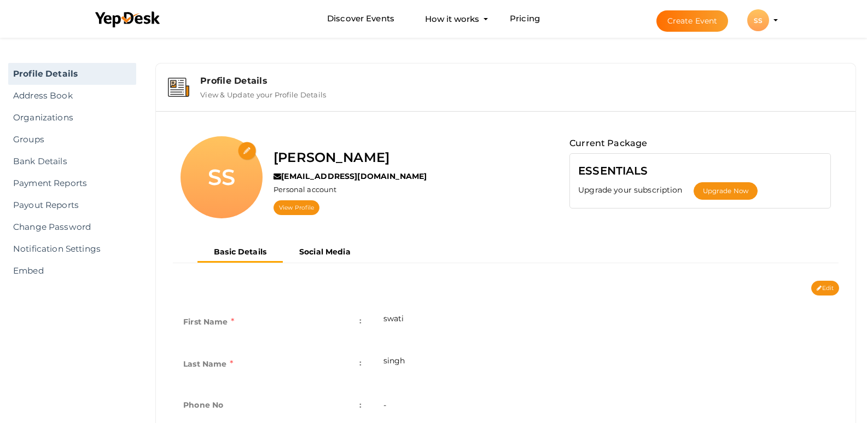
click at [769, 19] on div "SS" at bounding box center [758, 20] width 22 height 22
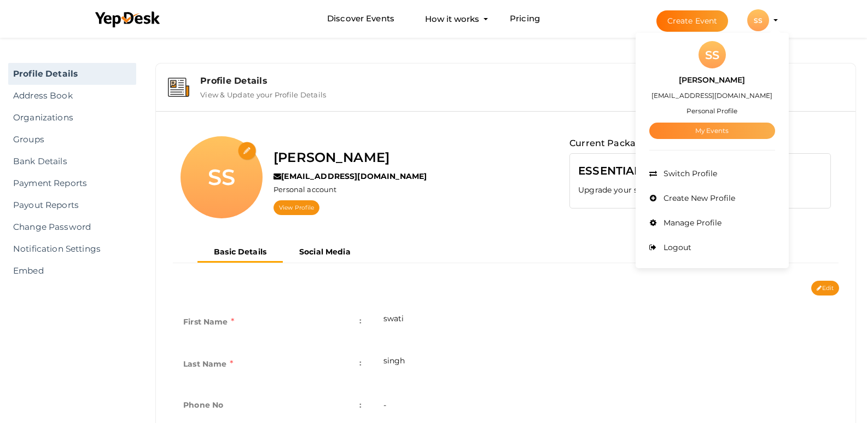
click at [752, 134] on link "My Events" at bounding box center [712, 131] width 126 height 16
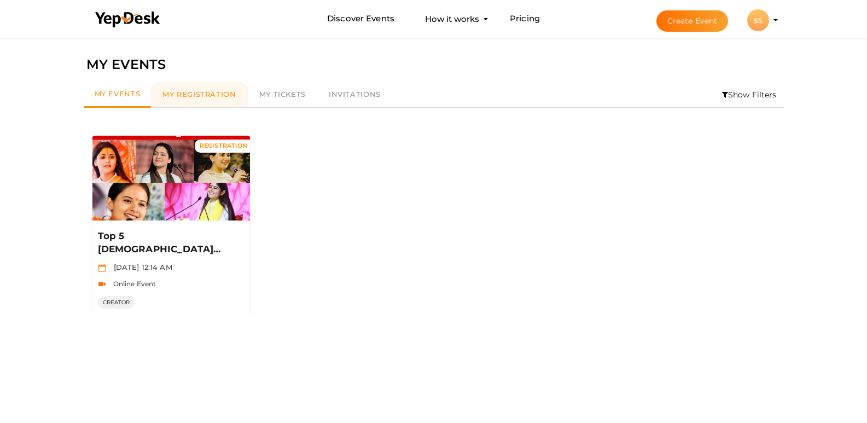
click at [183, 92] on span "My Registration" at bounding box center [198, 94] width 73 height 9
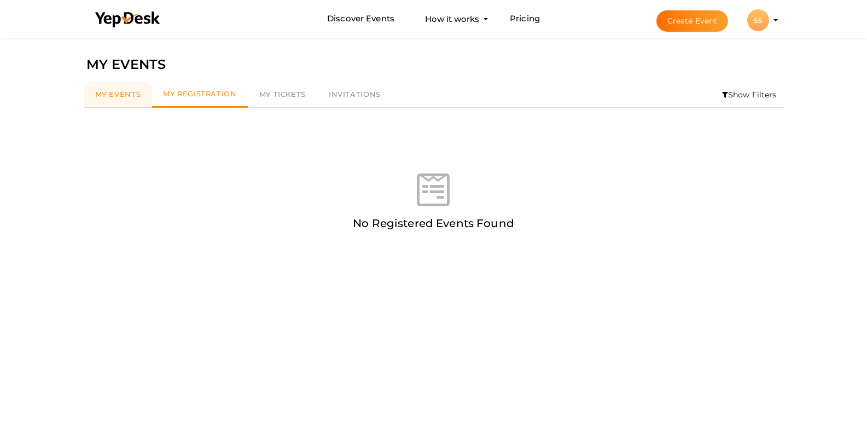
click at [95, 92] on span "My Events" at bounding box center [118, 94] width 46 height 9
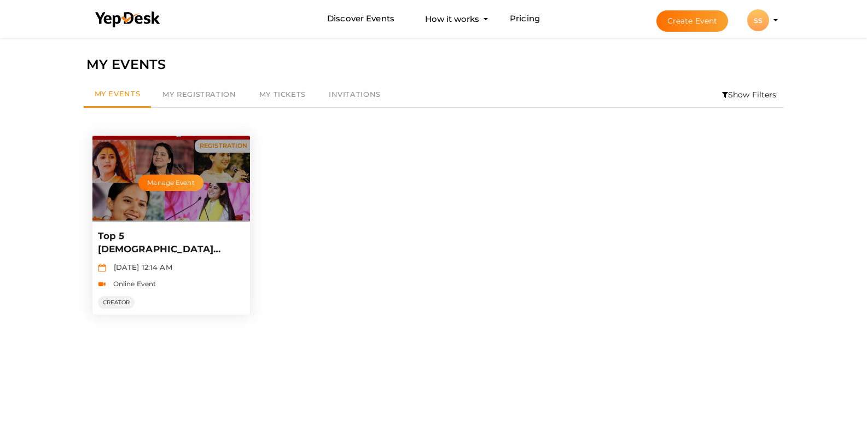
click at [166, 243] on p "Top 5 [DEMOGRAPHIC_DATA] [PERSON_NAME] of India Pillars of Devotion and Wisdom" at bounding box center [170, 243] width 144 height 26
